Goal: Information Seeking & Learning: Learn about a topic

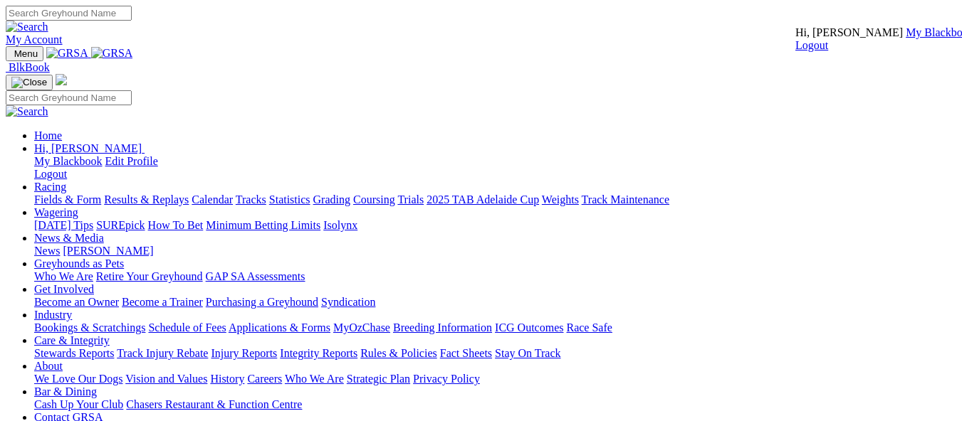
click at [906, 38] on link "My Blackbook" at bounding box center [940, 32] width 68 height 12
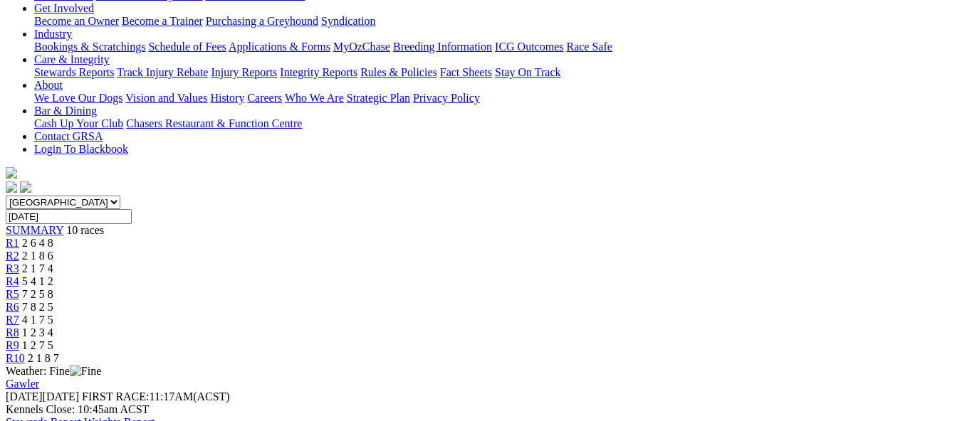
scroll to position [324, 0]
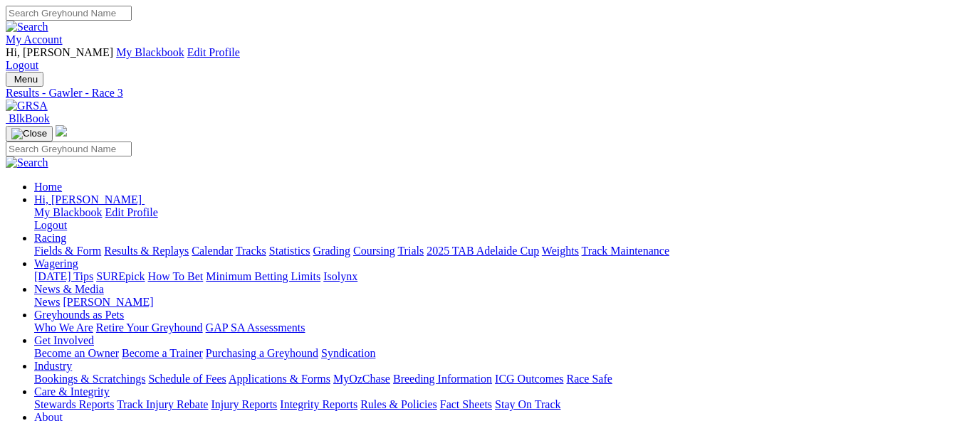
click at [63, 33] on link "My Account" at bounding box center [34, 39] width 57 height 12
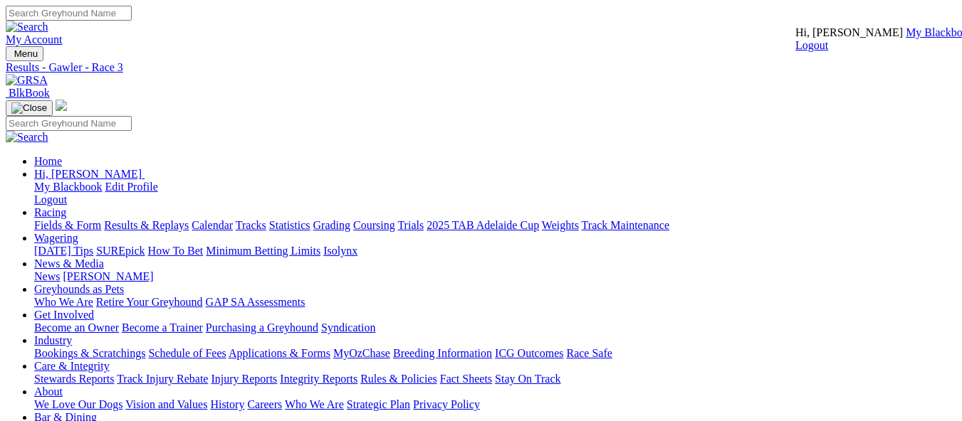
click at [906, 38] on link "My Blackbook" at bounding box center [940, 32] width 68 height 12
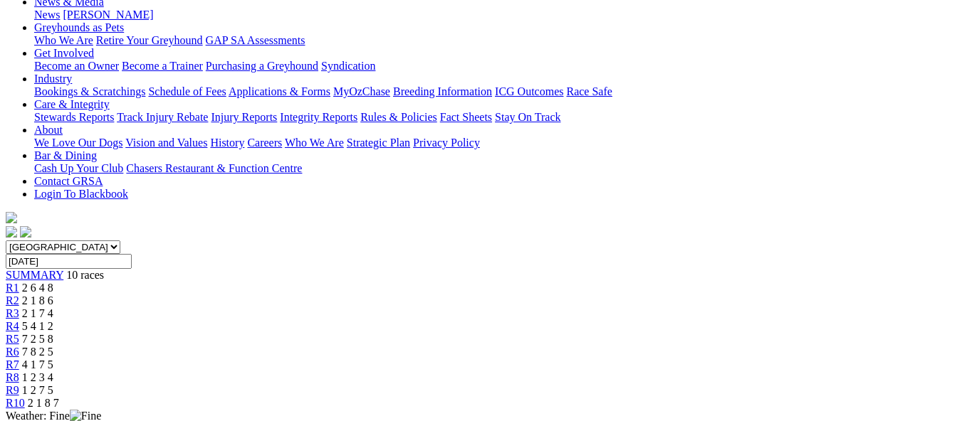
scroll to position [297, 0]
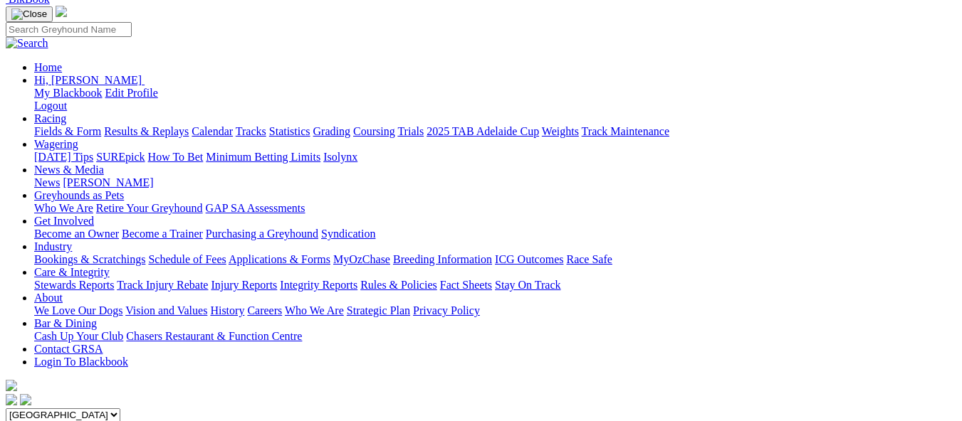
scroll to position [0, 0]
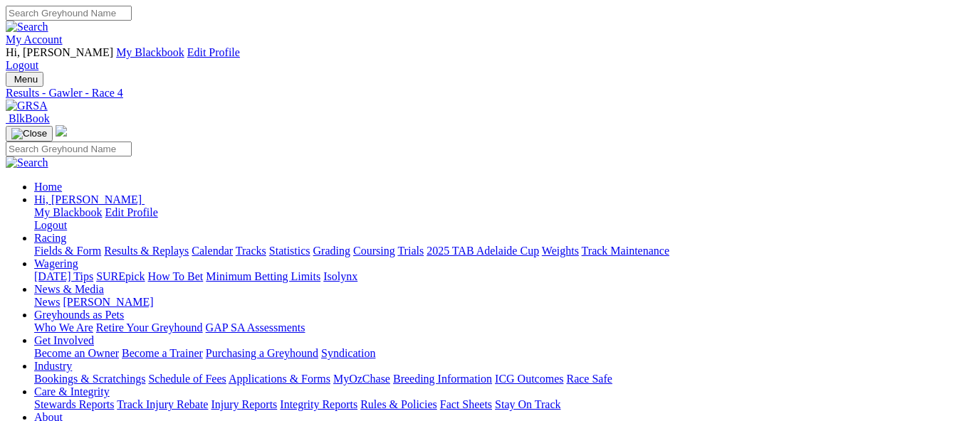
click at [539, 245] on link "2025 TAB Adelaide Cup" at bounding box center [482, 251] width 112 height 12
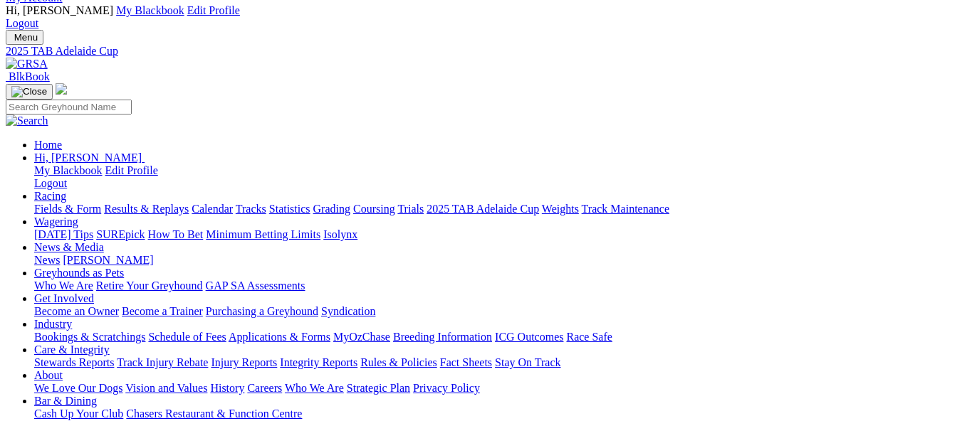
scroll to position [33, 0]
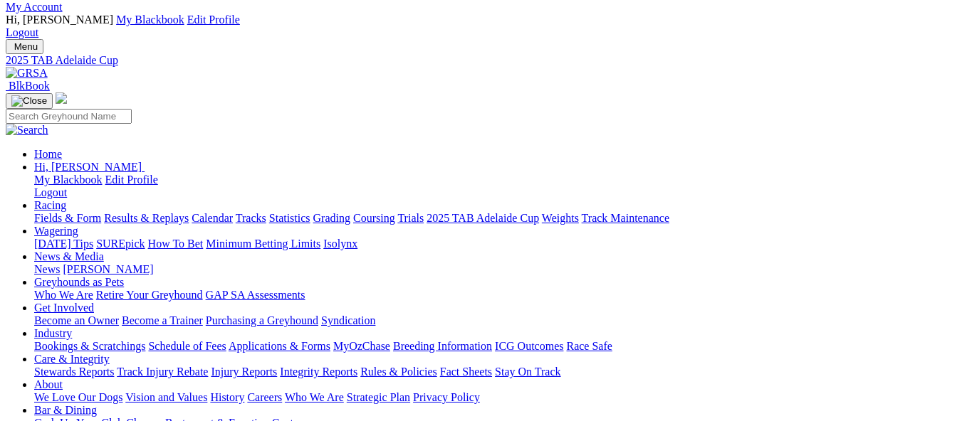
click at [78, 212] on link "Fields & Form" at bounding box center [67, 218] width 67 height 12
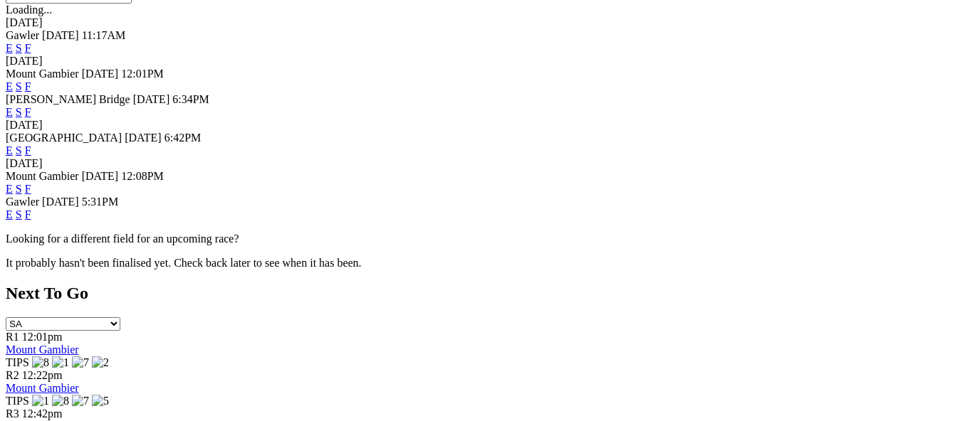
scroll to position [430, 0]
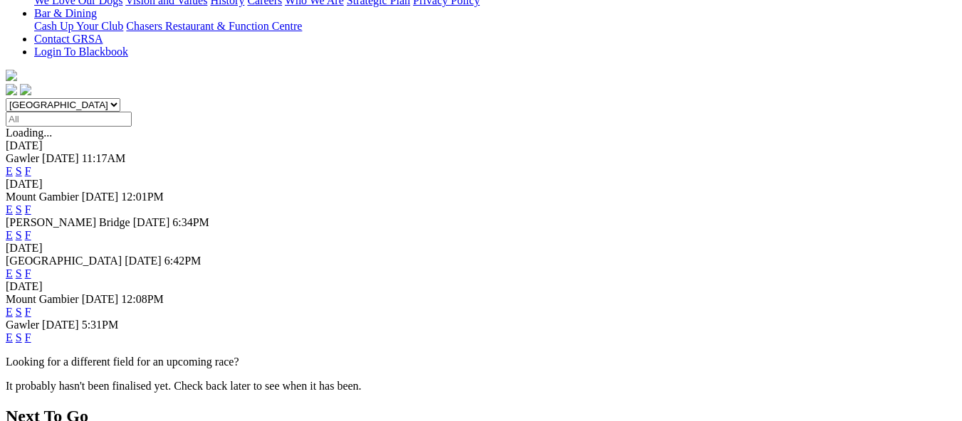
click at [31, 268] on link "F" at bounding box center [28, 274] width 6 height 12
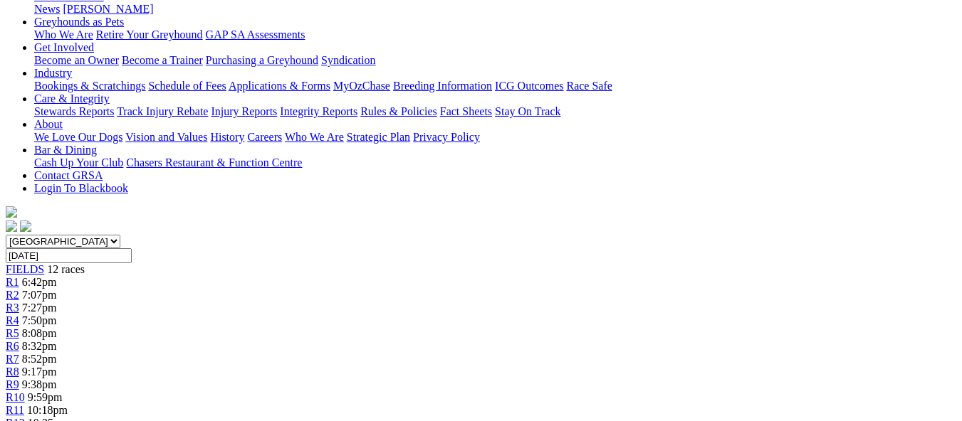
scroll to position [300, 0]
